Goal: Information Seeking & Learning: Learn about a topic

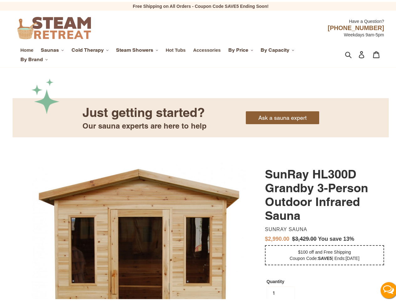
click at [52, 48] on span "Saunas" at bounding box center [50, 48] width 18 height 6
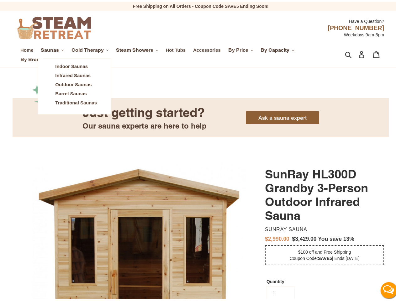
click at [90, 48] on span "Cold Therapy" at bounding box center [87, 48] width 32 height 6
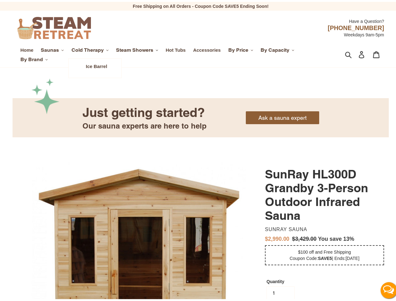
click at [138, 48] on span "Steam Showers" at bounding box center [134, 48] width 37 height 6
click at [242, 48] on span "By Price" at bounding box center [238, 48] width 20 height 6
click at [278, 48] on span "By Capacity" at bounding box center [274, 48] width 29 height 6
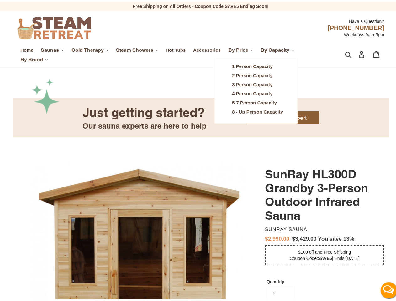
click at [34, 58] on span "By Brand" at bounding box center [31, 58] width 23 height 6
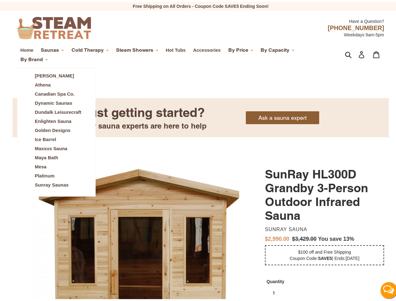
click at [345, 53] on icon "button" at bounding box center [348, 52] width 7 height 7
